Goal: Check status: Check status

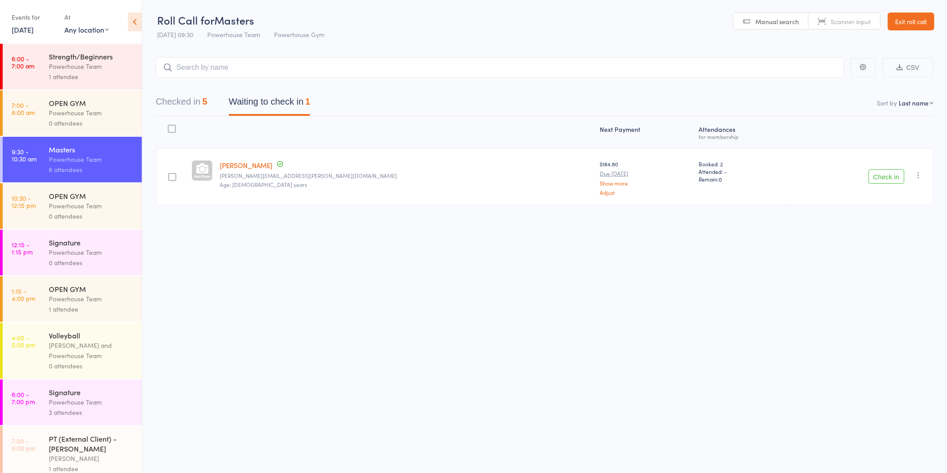
drag, startPoint x: 248, startPoint y: 260, endPoint x: 21, endPoint y: 106, distance: 274.3
click at [249, 260] on div "Roll Call for Masters [DATE] 09:30 Powerhouse Team Powerhouse Gym Manual search…" at bounding box center [473, 236] width 947 height 473
click at [85, 244] on div "Signature" at bounding box center [91, 243] width 85 height 10
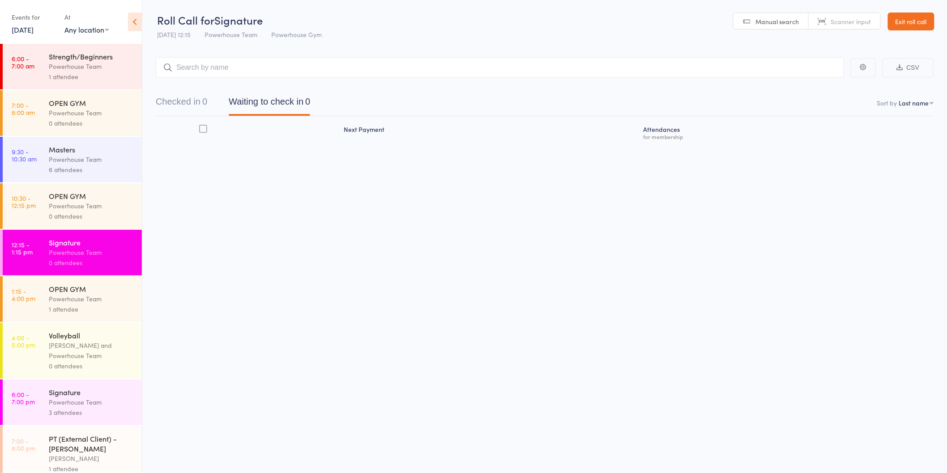
click at [104, 390] on div "Signature" at bounding box center [91, 393] width 85 height 10
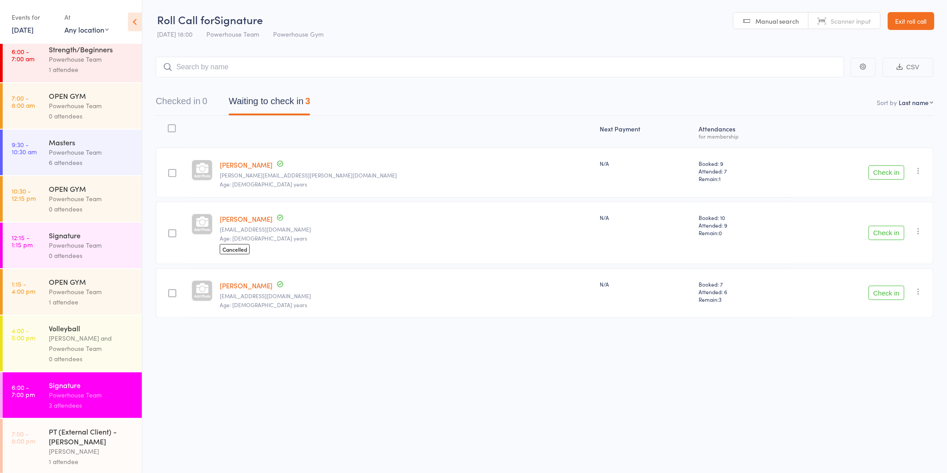
scroll to position [10, 0]
click at [104, 442] on div "PT (External Client) - [PERSON_NAME]" at bounding box center [91, 435] width 85 height 20
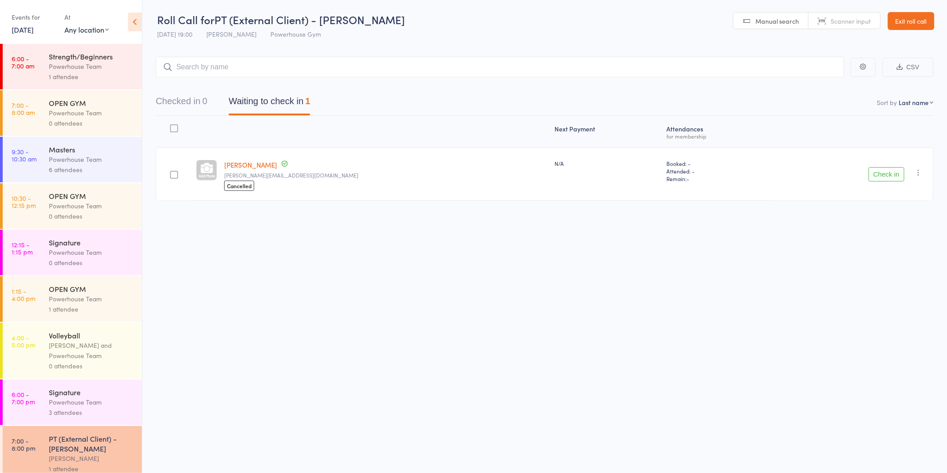
click at [92, 351] on div "[PERSON_NAME] and Powerhouse Team" at bounding box center [91, 351] width 85 height 21
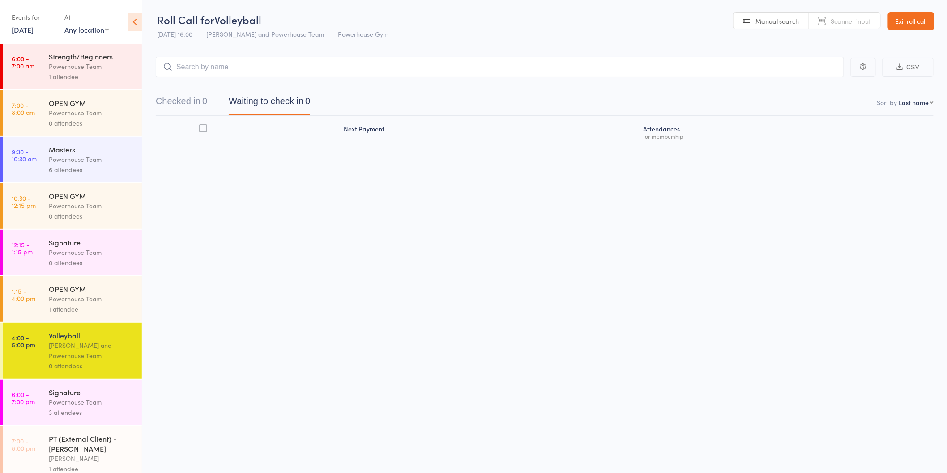
click at [82, 298] on div "Powerhouse Team" at bounding box center [91, 299] width 85 height 10
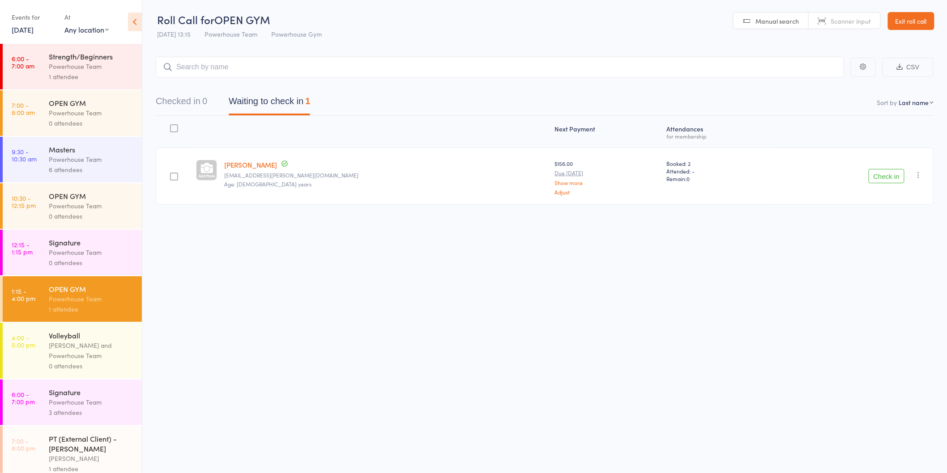
click at [93, 252] on div "Powerhouse Team" at bounding box center [91, 252] width 85 height 10
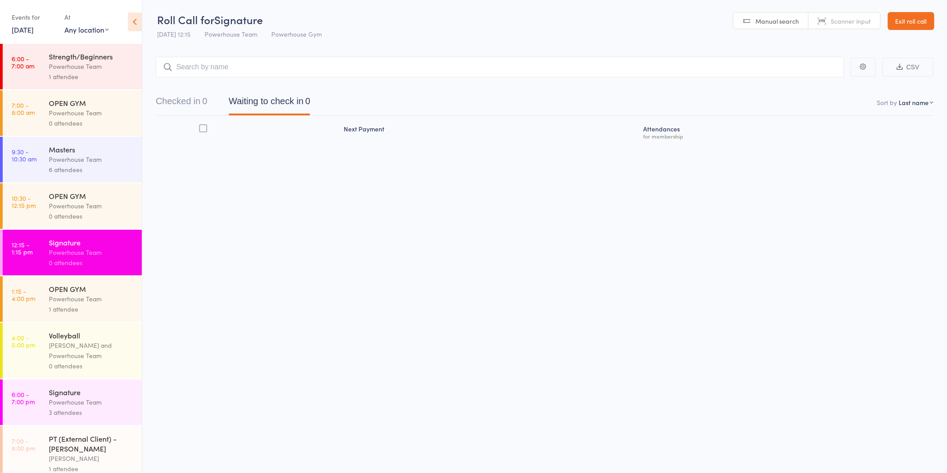
click at [30, 30] on link "[DATE]" at bounding box center [23, 30] width 22 height 10
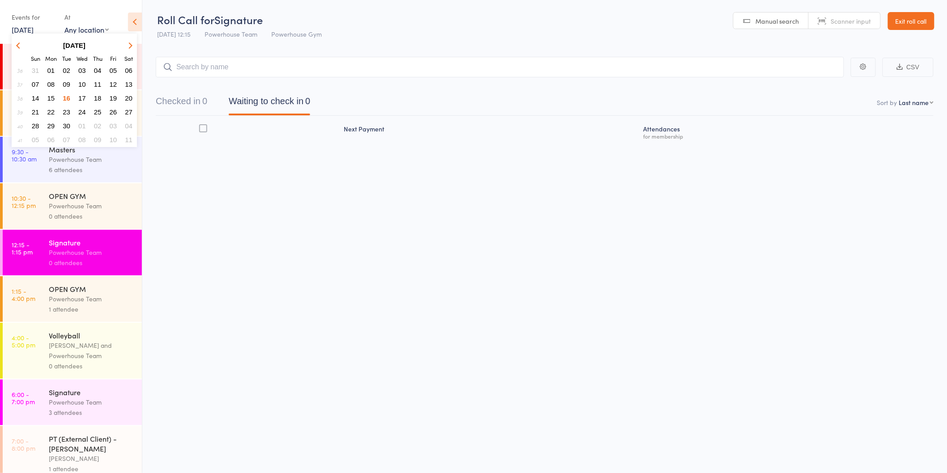
click at [85, 94] on span "17" at bounding box center [82, 98] width 8 height 8
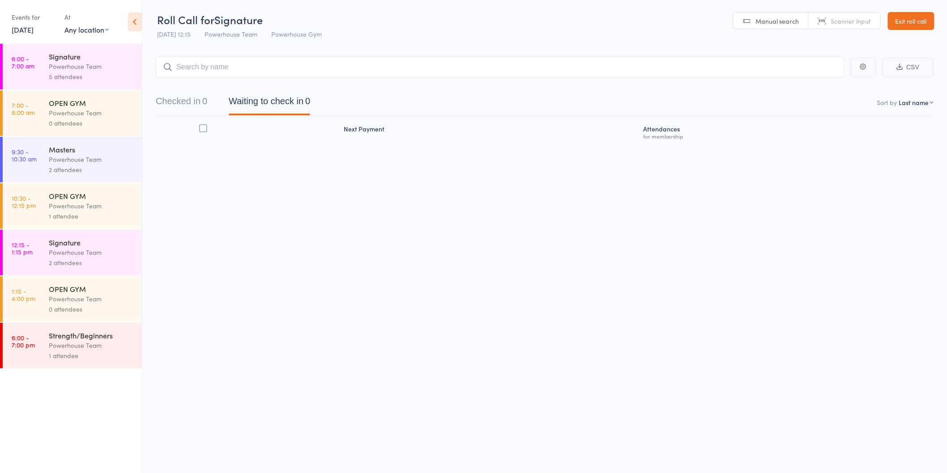
click at [82, 65] on div "Powerhouse Team" at bounding box center [91, 66] width 85 height 10
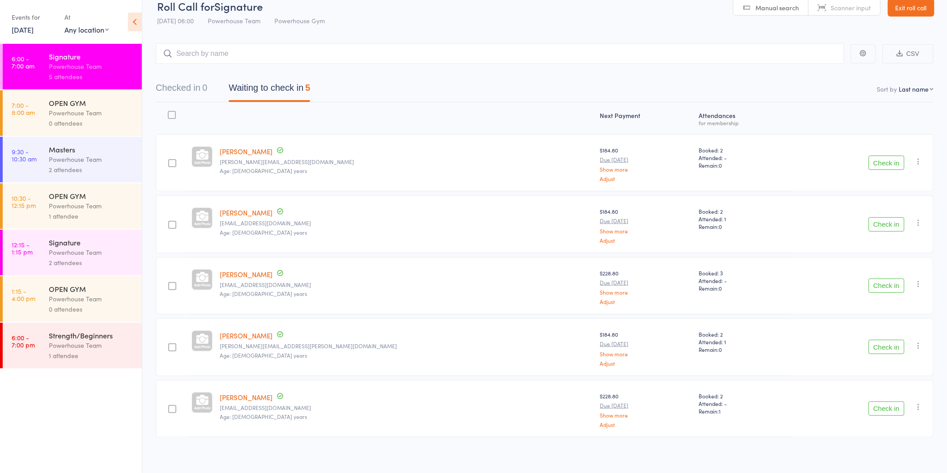
scroll to position [17, 0]
click at [84, 343] on div "Powerhouse Team" at bounding box center [91, 346] width 85 height 10
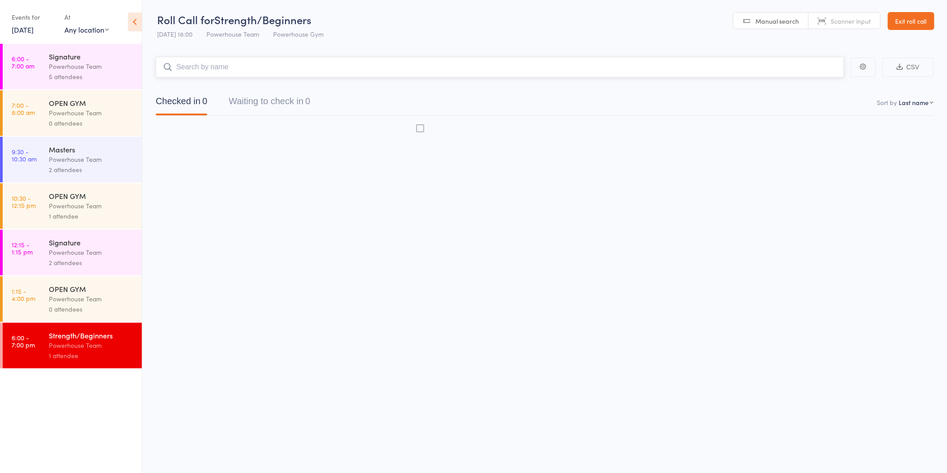
scroll to position [0, 0]
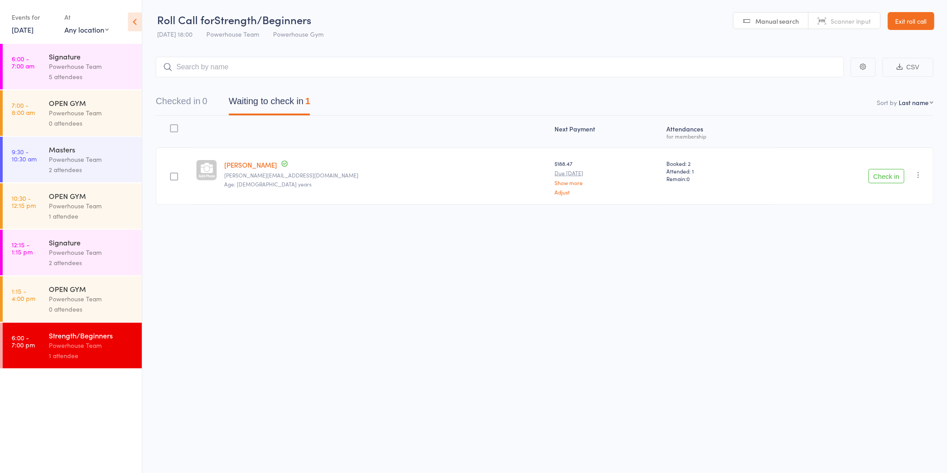
click at [81, 246] on div "Signature" at bounding box center [91, 243] width 85 height 10
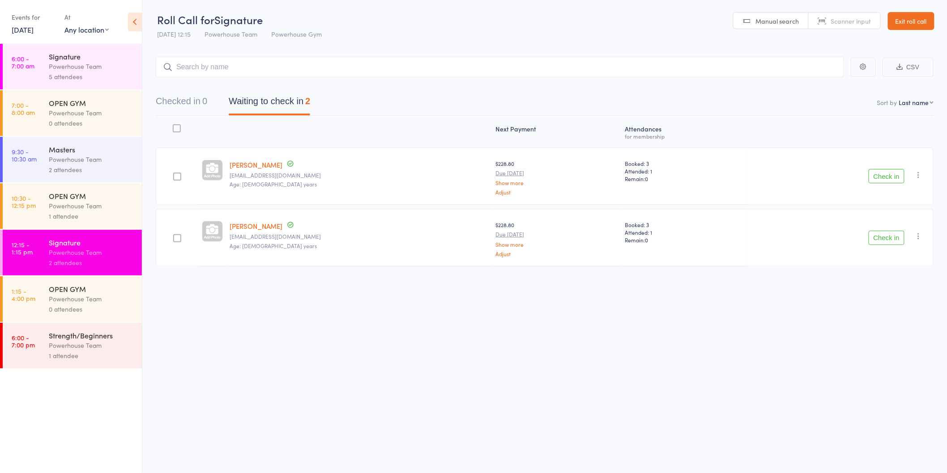
click at [78, 161] on div "Powerhouse Team" at bounding box center [91, 159] width 85 height 10
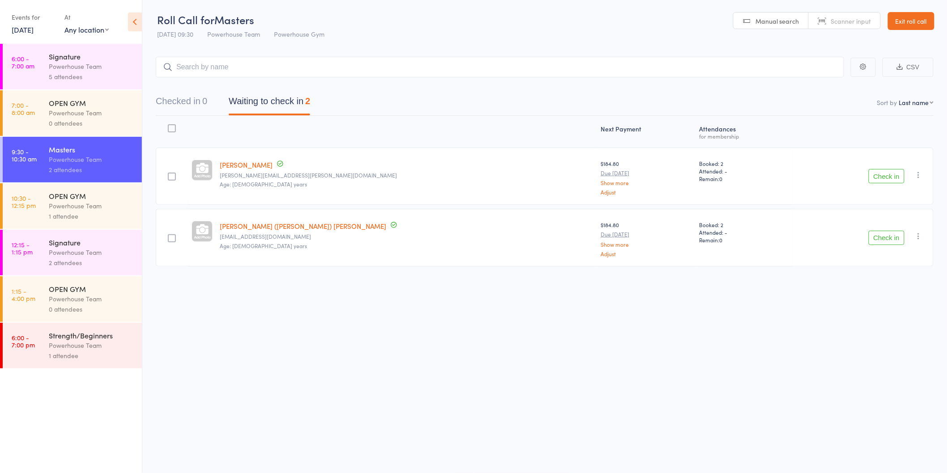
click at [34, 29] on link "[DATE]" at bounding box center [23, 30] width 22 height 10
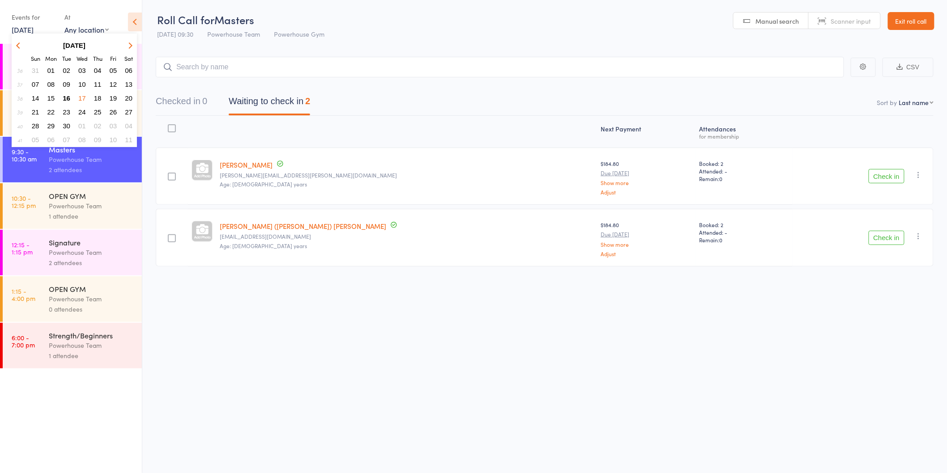
click at [70, 97] on span "16" at bounding box center [67, 98] width 8 height 8
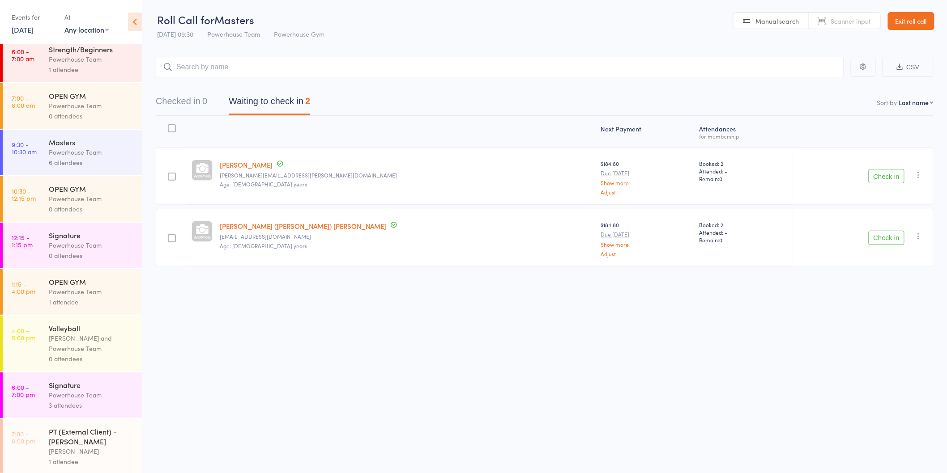
scroll to position [10, 0]
click at [92, 247] on div "Powerhouse Team" at bounding box center [91, 243] width 85 height 10
